Goal: Task Accomplishment & Management: Complete application form

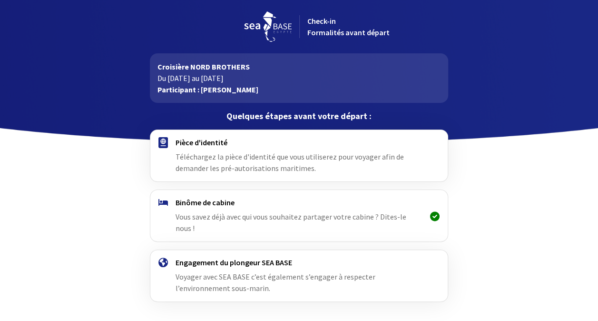
scroll to position [22, 0]
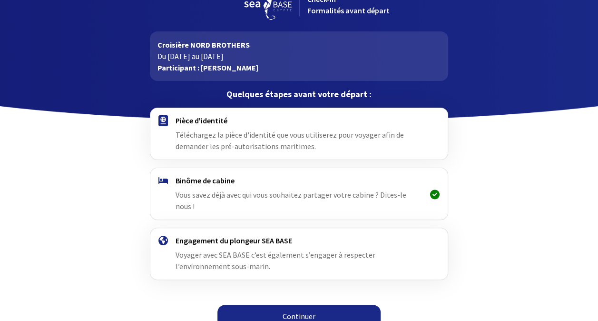
click at [307, 307] on link "Continuer" at bounding box center [298, 315] width 163 height 23
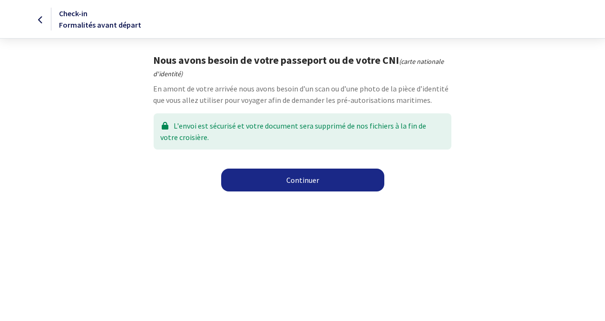
click at [302, 183] on link "Continuer" at bounding box center [302, 179] width 163 height 23
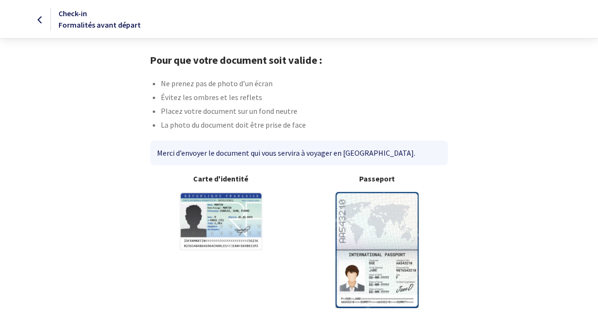
click at [375, 225] on img at bounding box center [376, 250] width 83 height 116
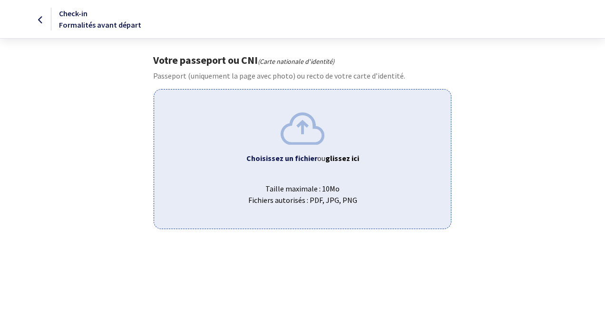
click at [319, 172] on div "Choisissez un fichier ou glissez ici Taille maximale : 10Mo Fichiers autorisés …" at bounding box center [302, 158] width 297 height 139
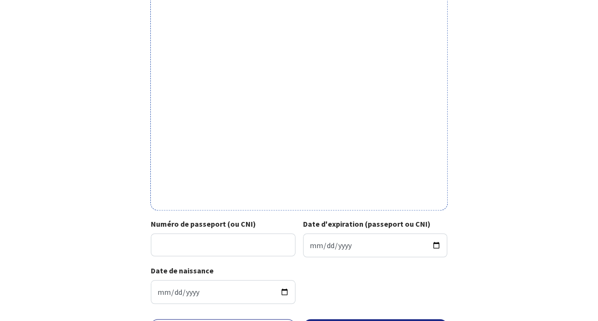
scroll to position [320, 0]
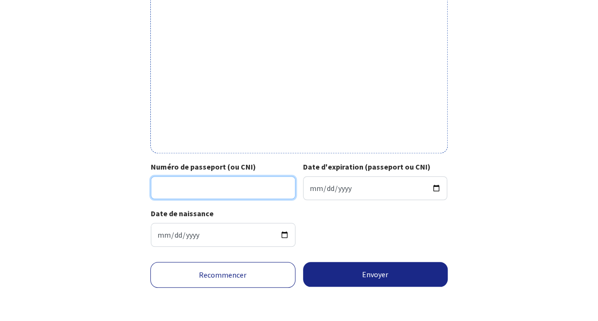
click at [170, 195] on input "Numéro de passeport (ou CNI)" at bounding box center [223, 187] width 145 height 23
type input "18ED82531"
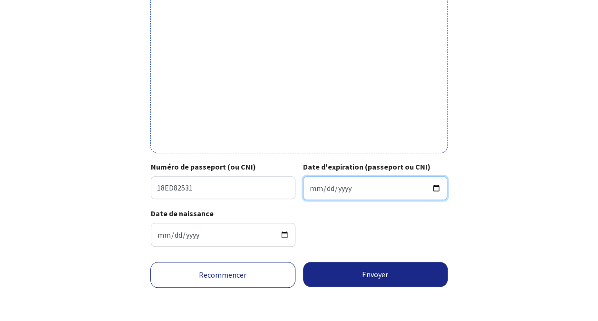
click at [323, 182] on input "Date d'expiration (passeport ou CNI)" at bounding box center [375, 188] width 145 height 24
type input "2028-12-07"
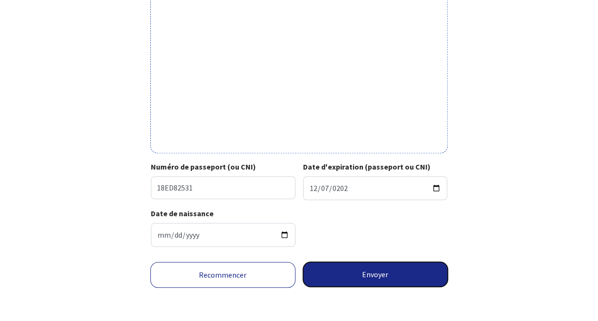
click at [363, 267] on button "Envoyer" at bounding box center [375, 274] width 145 height 25
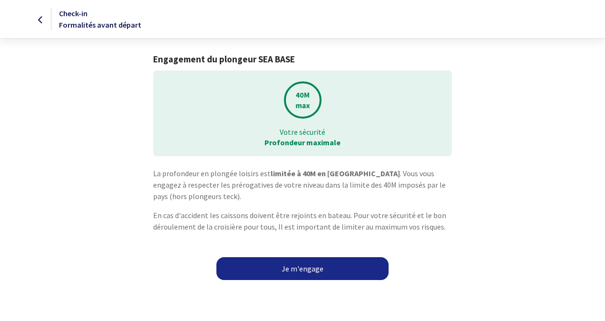
click at [288, 270] on link "Je m'engage" at bounding box center [302, 268] width 172 height 23
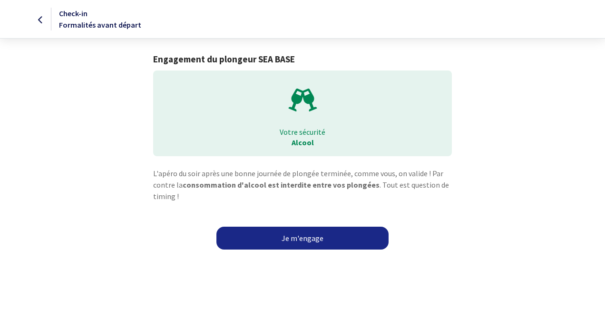
click at [308, 236] on link "Je m'engage" at bounding box center [302, 237] width 172 height 23
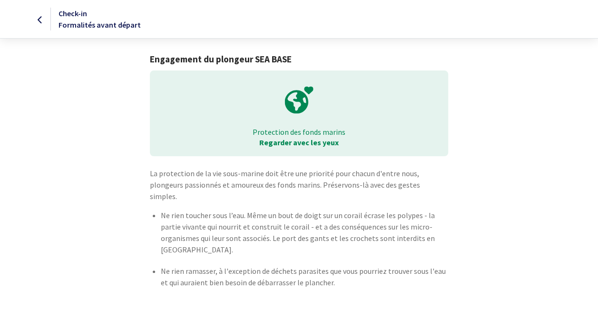
scroll to position [19, 0]
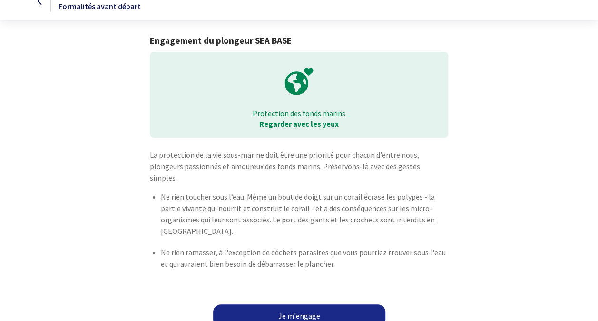
click at [284, 304] on link "Je m'engage" at bounding box center [299, 315] width 172 height 23
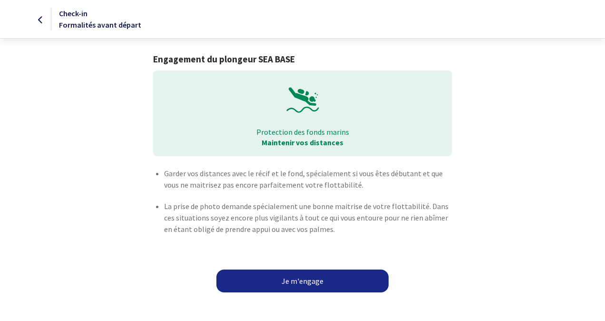
click at [315, 279] on link "Je m'engage" at bounding box center [302, 280] width 172 height 23
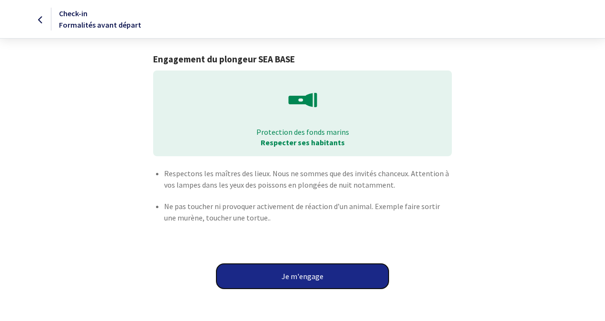
click at [315, 279] on button "Je m'engage" at bounding box center [302, 275] width 172 height 25
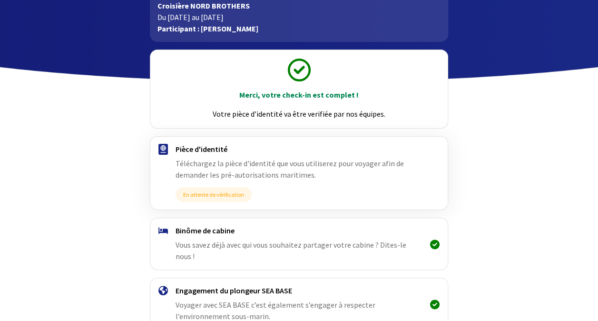
scroll to position [110, 0]
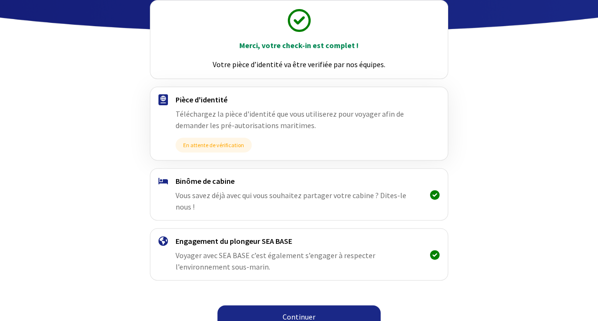
click at [300, 305] on link "Continuer" at bounding box center [298, 316] width 163 height 23
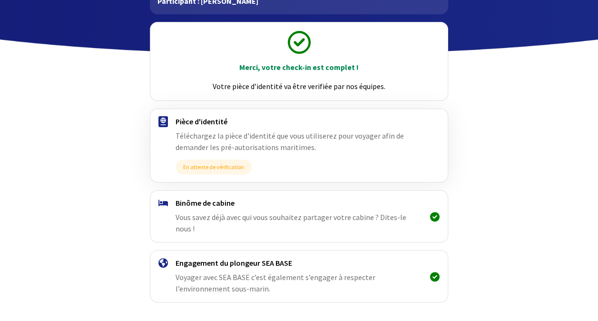
scroll to position [110, 0]
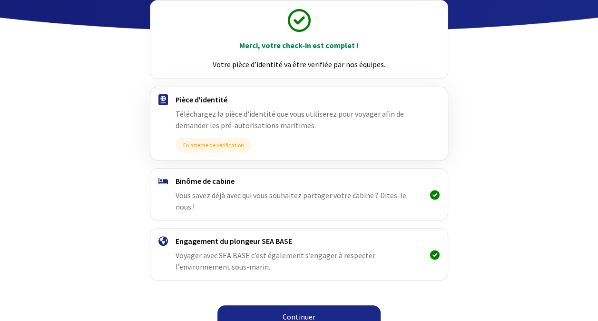
click at [294, 305] on link "Continuer" at bounding box center [298, 316] width 163 height 23
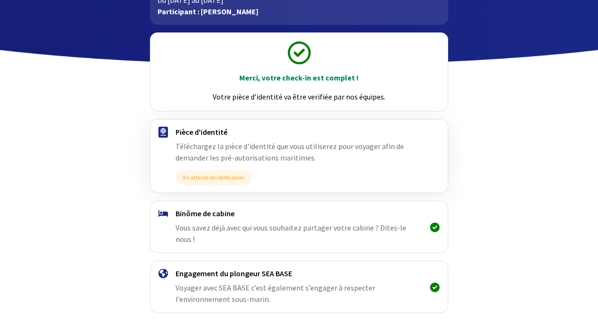
scroll to position [110, 0]
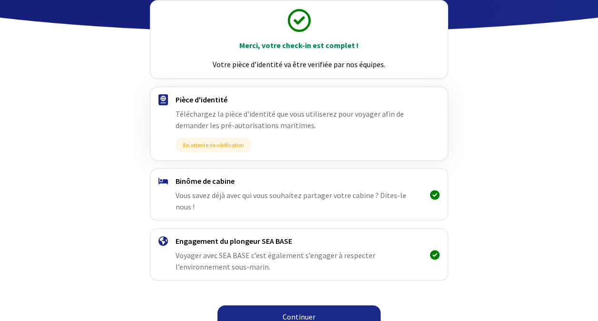
click at [282, 305] on link "Continuer" at bounding box center [298, 316] width 163 height 23
